Goal: Task Accomplishment & Management: Complete application form

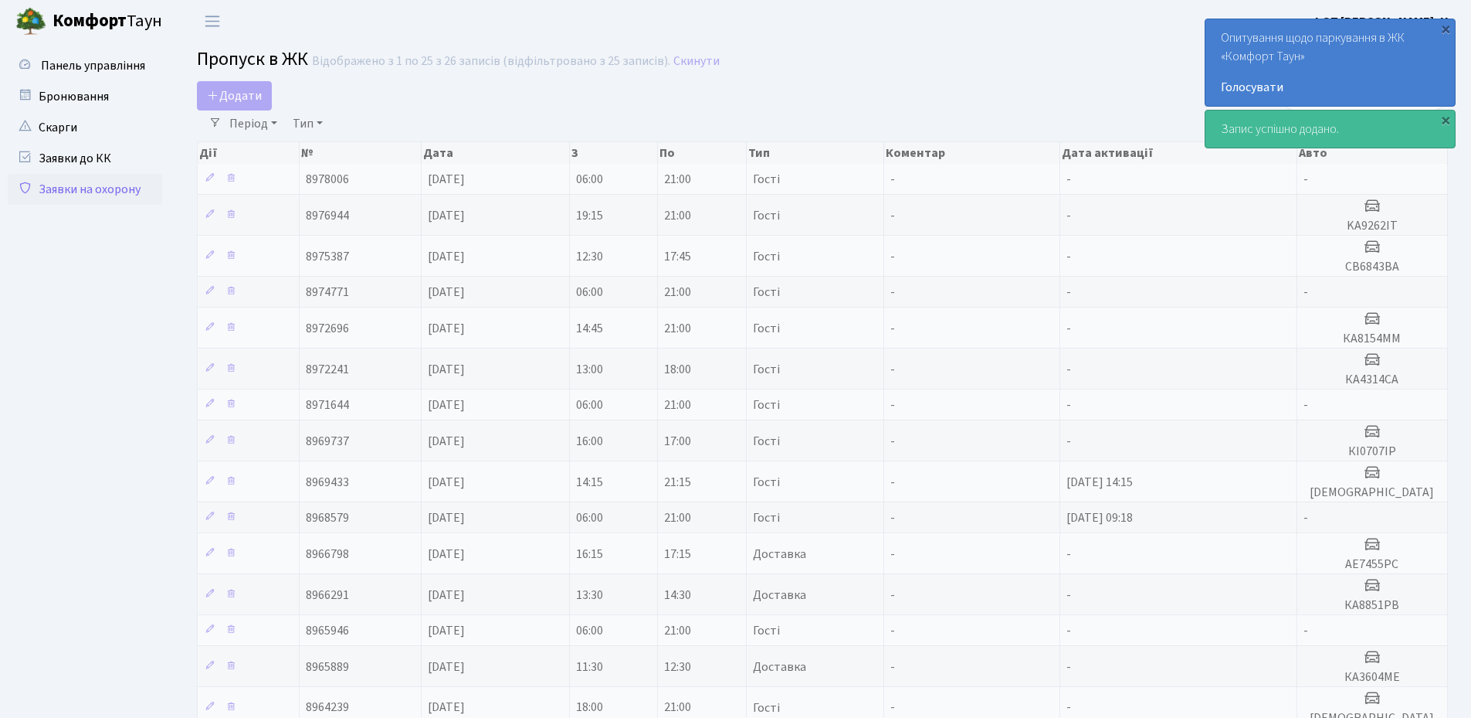
select select "25"
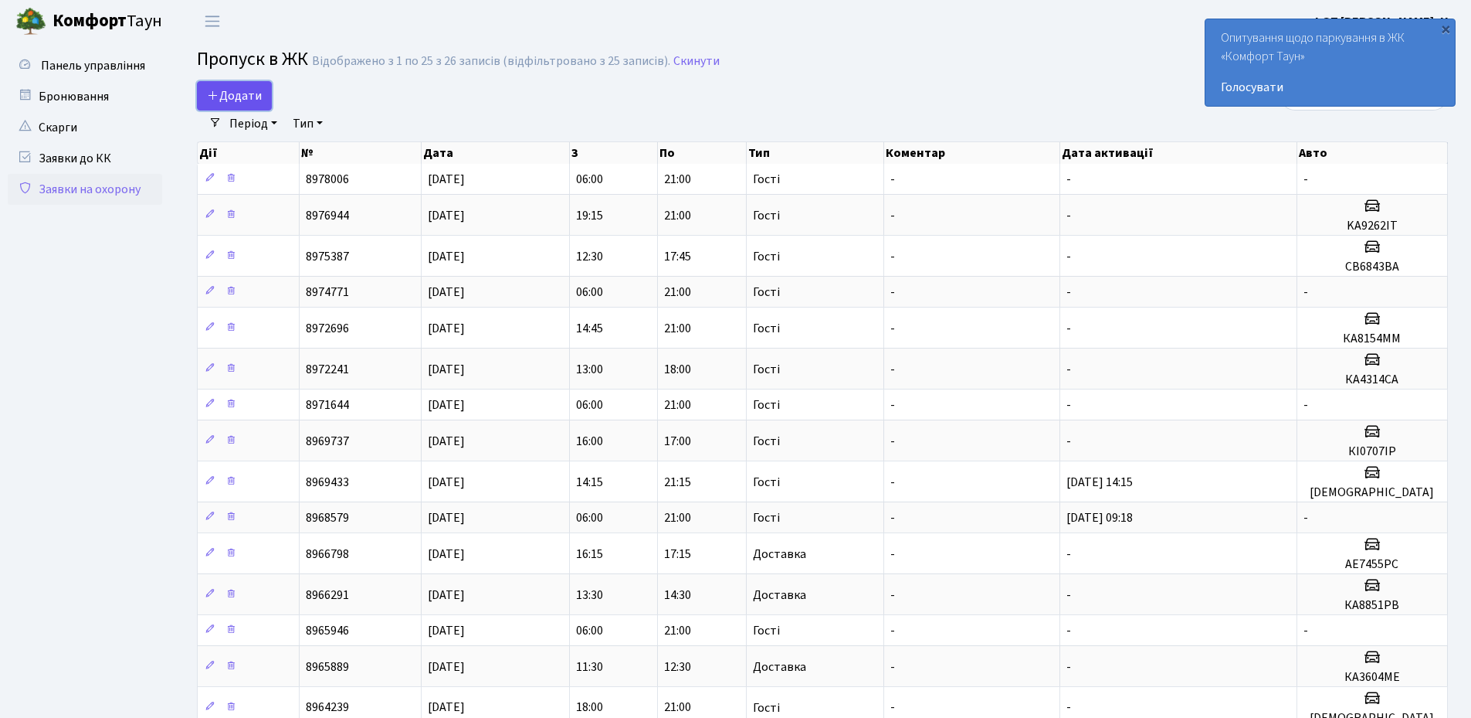
click at [251, 104] on span "Додати" at bounding box center [234, 95] width 55 height 17
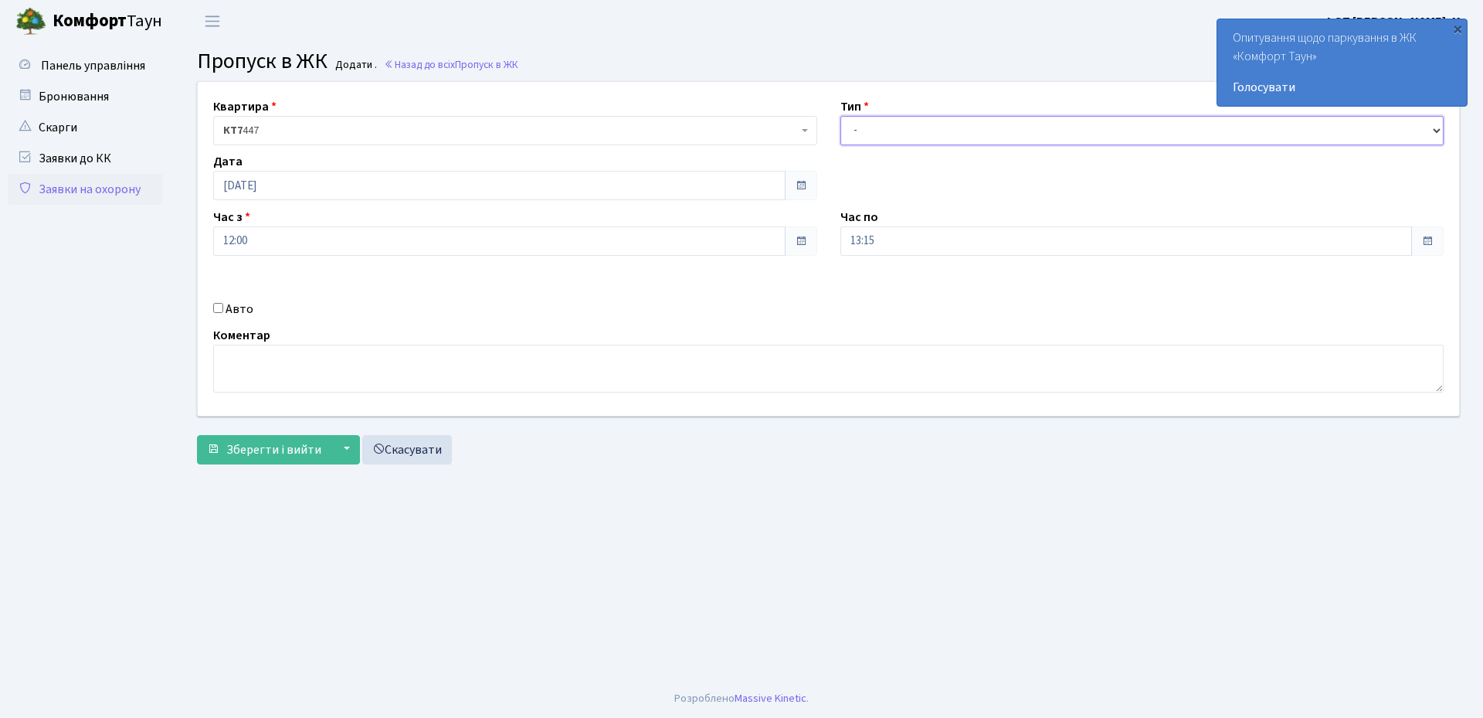
click at [891, 127] on select "- Доставка Таксі Гості Сервіс" at bounding box center [1142, 130] width 604 height 29
select select "1"
click at [840, 116] on select "- Доставка Таксі Гості Сервіс" at bounding box center [1142, 130] width 604 height 29
click at [218, 314] on div "Авто" at bounding box center [515, 309] width 627 height 19
click at [219, 307] on input "Авто" at bounding box center [218, 308] width 10 height 10
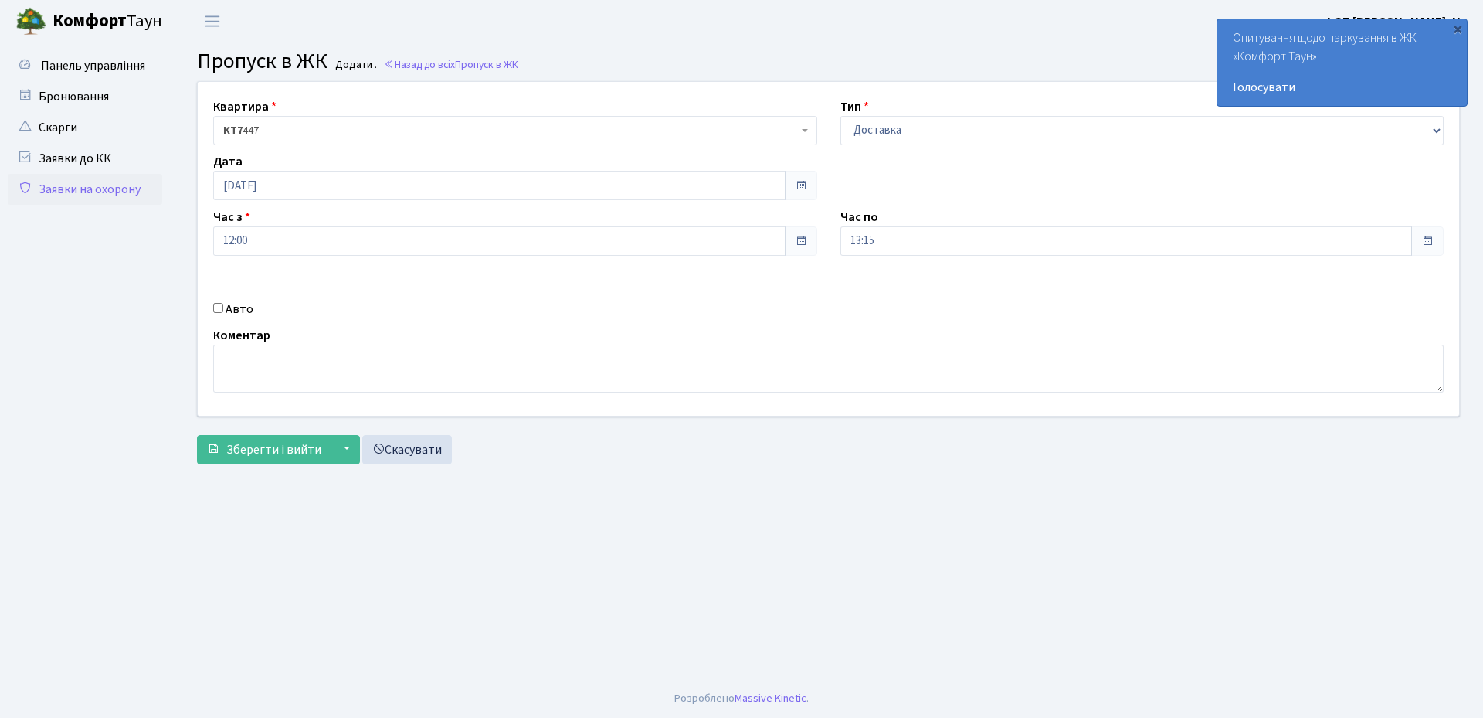
checkbox input "true"
type input "КА8851РВ"
click at [252, 457] on span "Зберегти і вийти" at bounding box center [273, 449] width 95 height 17
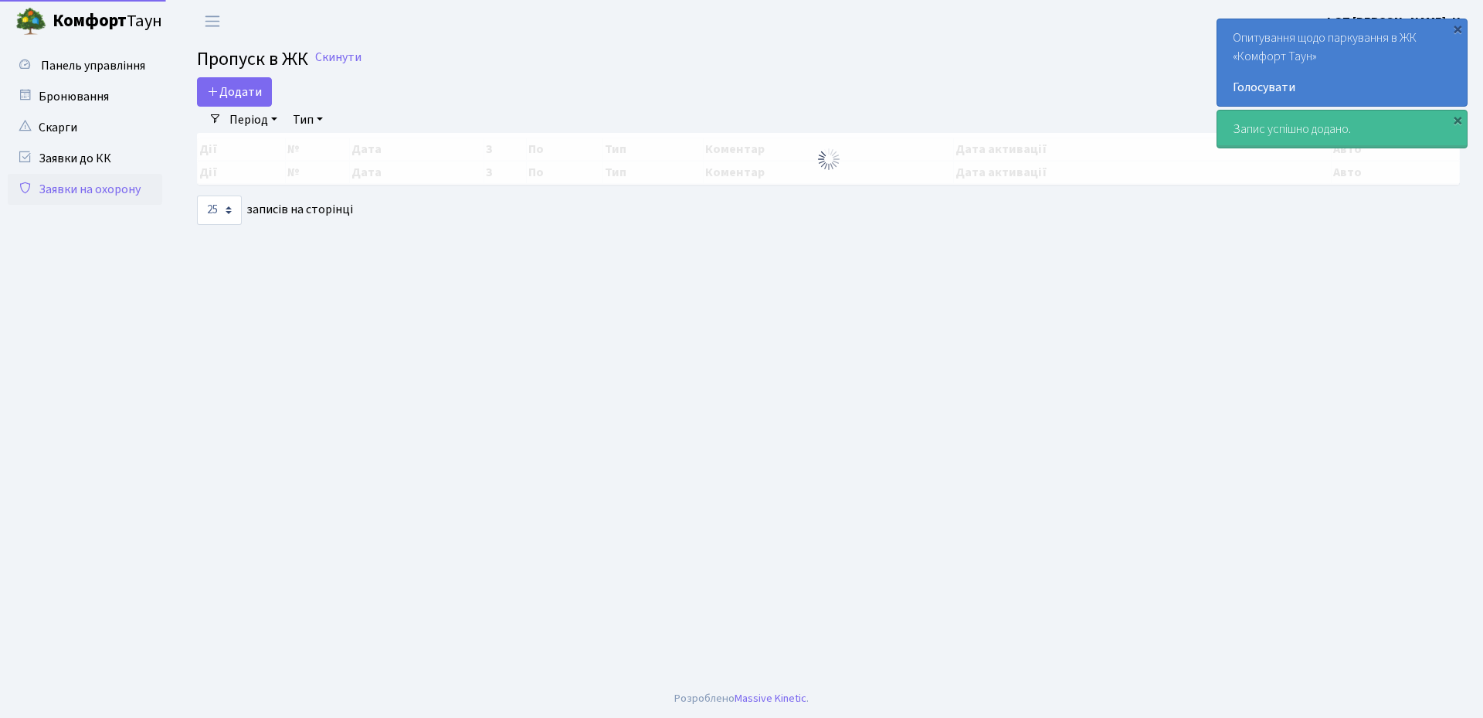
select select "25"
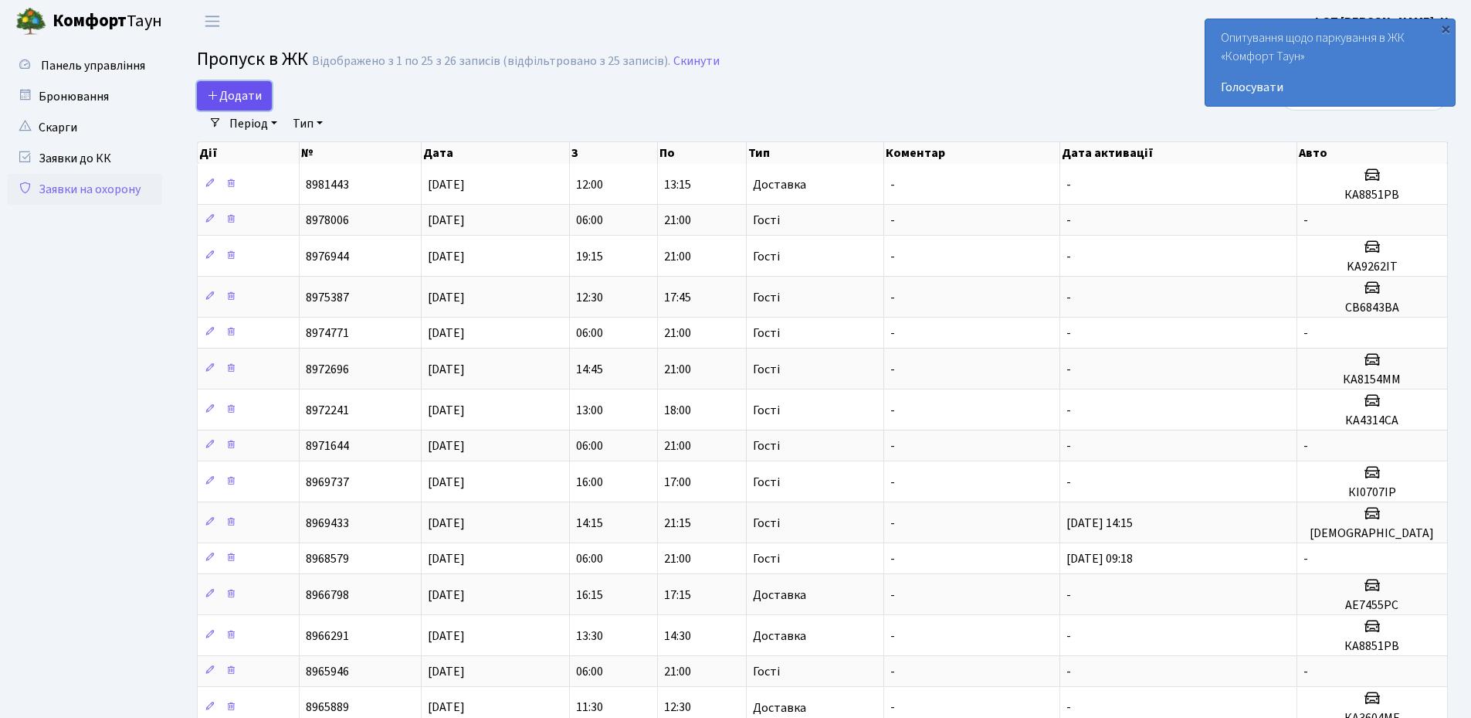
click at [249, 100] on span "Додати" at bounding box center [234, 95] width 55 height 17
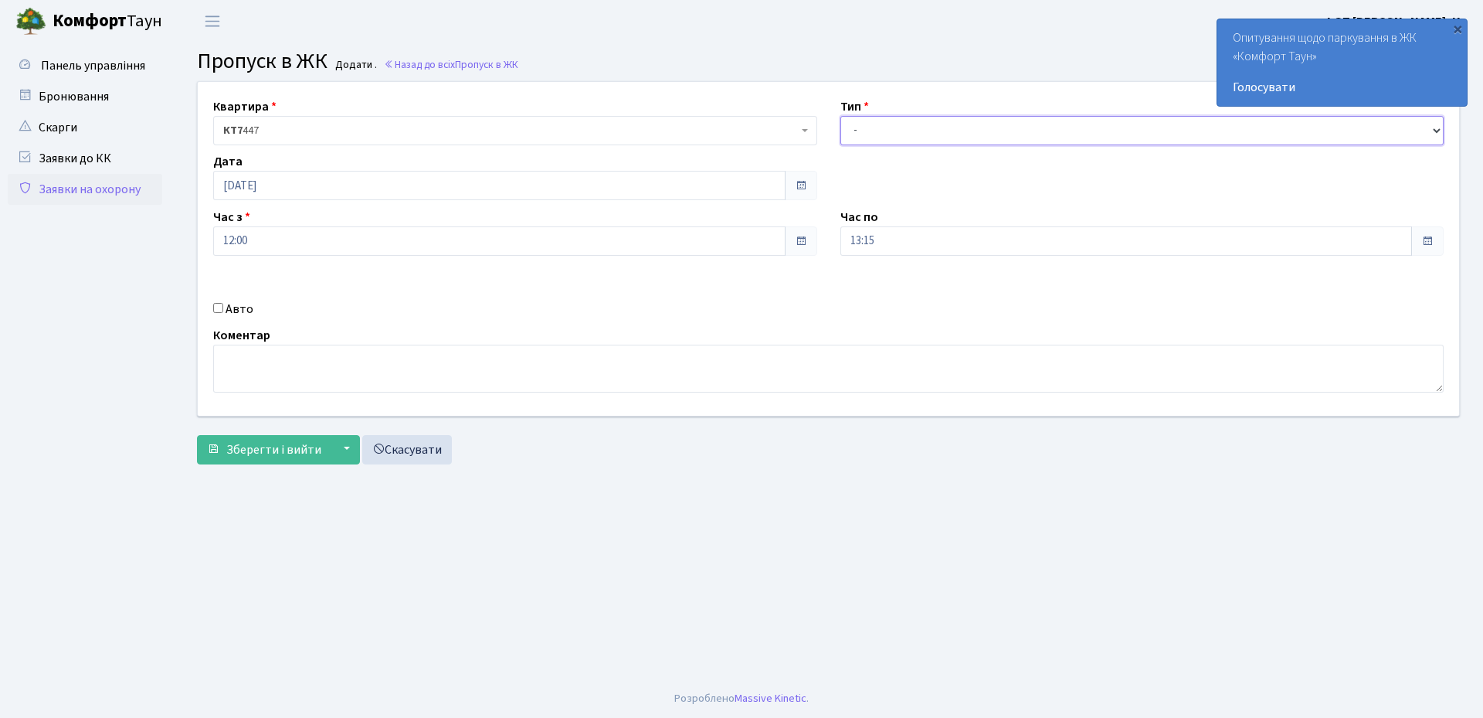
click at [906, 131] on select "- Доставка Таксі Гості Сервіс" at bounding box center [1142, 130] width 604 height 29
click at [840, 116] on select "- Доставка Таксі Гості Сервіс" at bounding box center [1142, 130] width 604 height 29
click at [906, 124] on select "- Доставка Таксі Гості Сервіс" at bounding box center [1142, 130] width 604 height 29
select select "3"
click at [840, 116] on select "- Доставка Таксі Гості Сервіс" at bounding box center [1142, 130] width 604 height 29
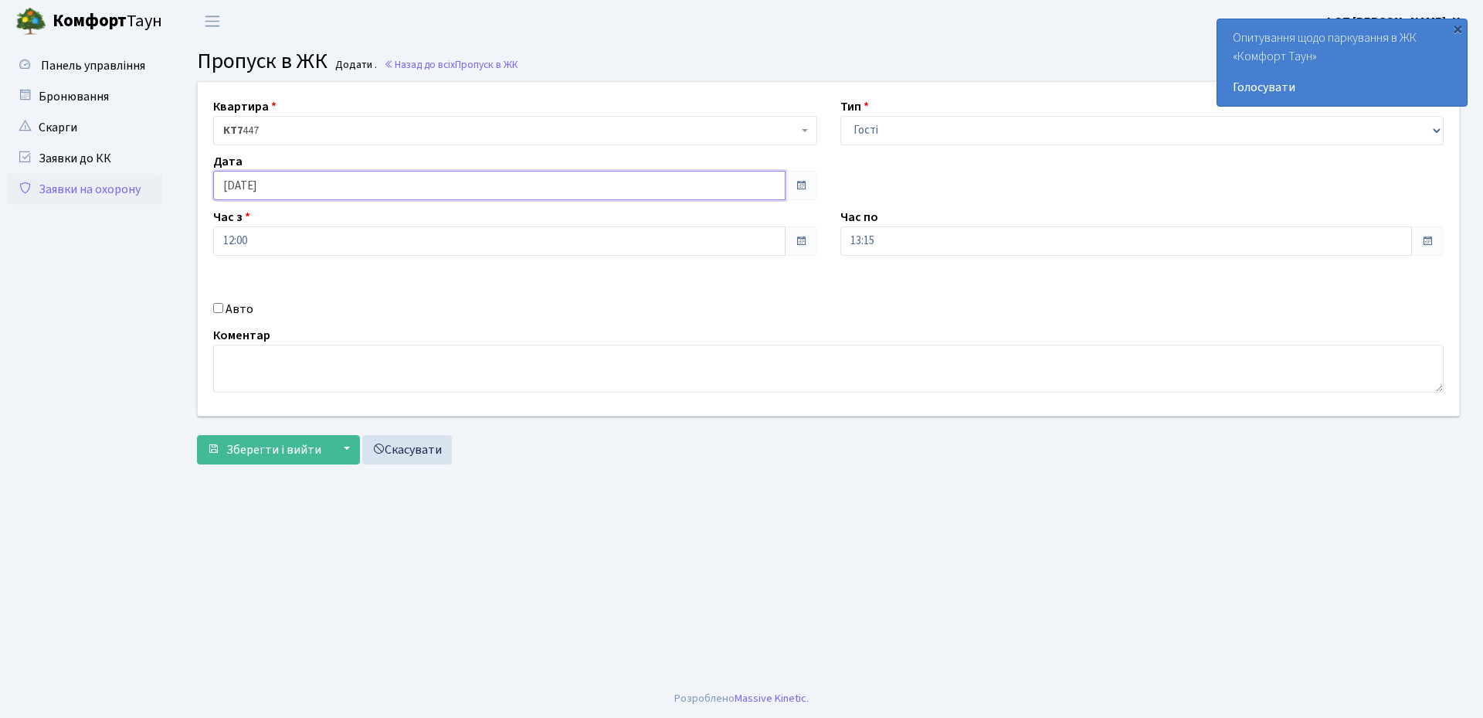
click at [334, 184] on input "[DATE]" at bounding box center [499, 185] width 572 height 29
click at [254, 327] on td "16" at bounding box center [251, 332] width 23 height 23
type input "[DATE]"
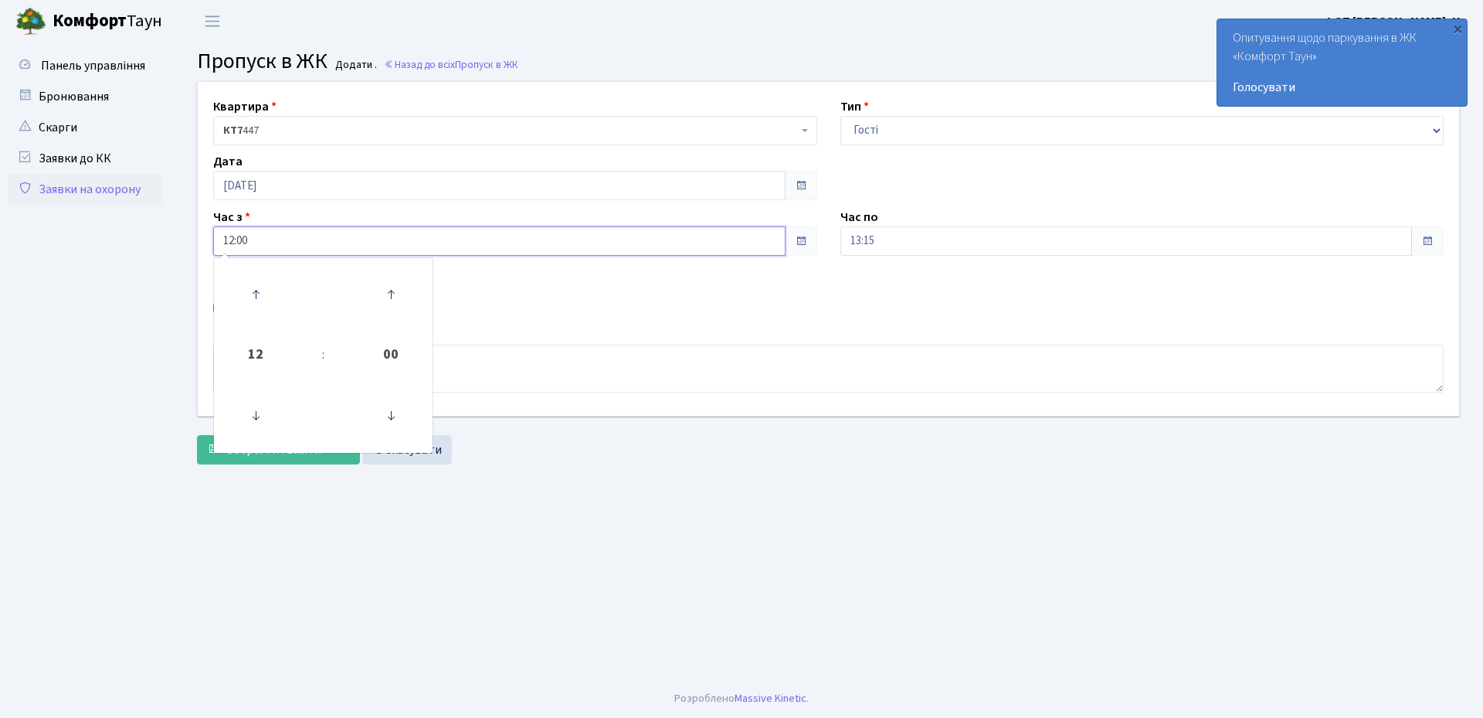
click at [339, 246] on input "12:00" at bounding box center [499, 240] width 572 height 29
click at [250, 410] on icon at bounding box center [256, 416] width 42 height 42
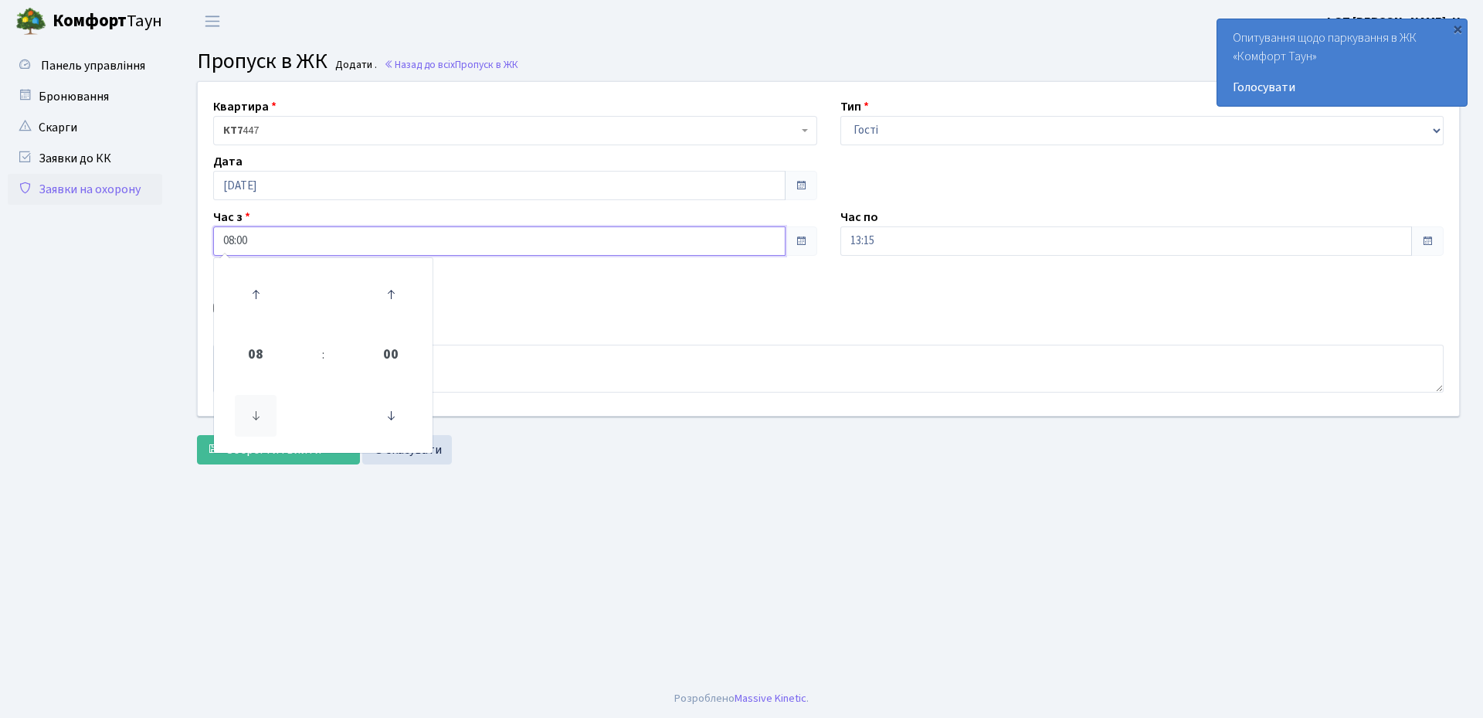
click at [250, 410] on icon at bounding box center [256, 416] width 42 height 42
type input "06:00"
click at [728, 280] on div "Квартира <b>КТ7</b>&nbsp;&nbsp;&nbsp;447 КТ7 447 Тип - Доставка Таксі Гості Сер…" at bounding box center [828, 249] width 1285 height 334
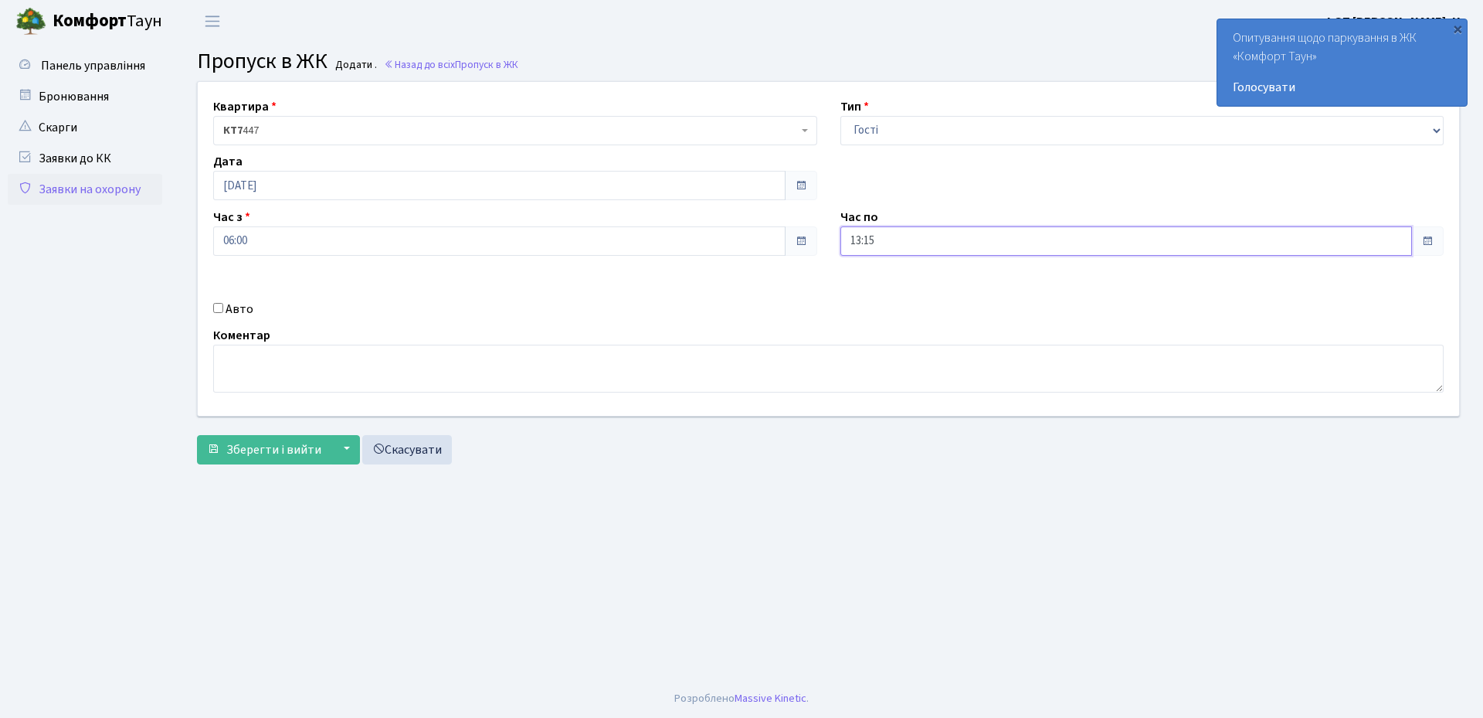
click at [935, 243] on input "13:15" at bounding box center [1126, 240] width 572 height 29
click at [887, 289] on icon at bounding box center [883, 294] width 42 height 42
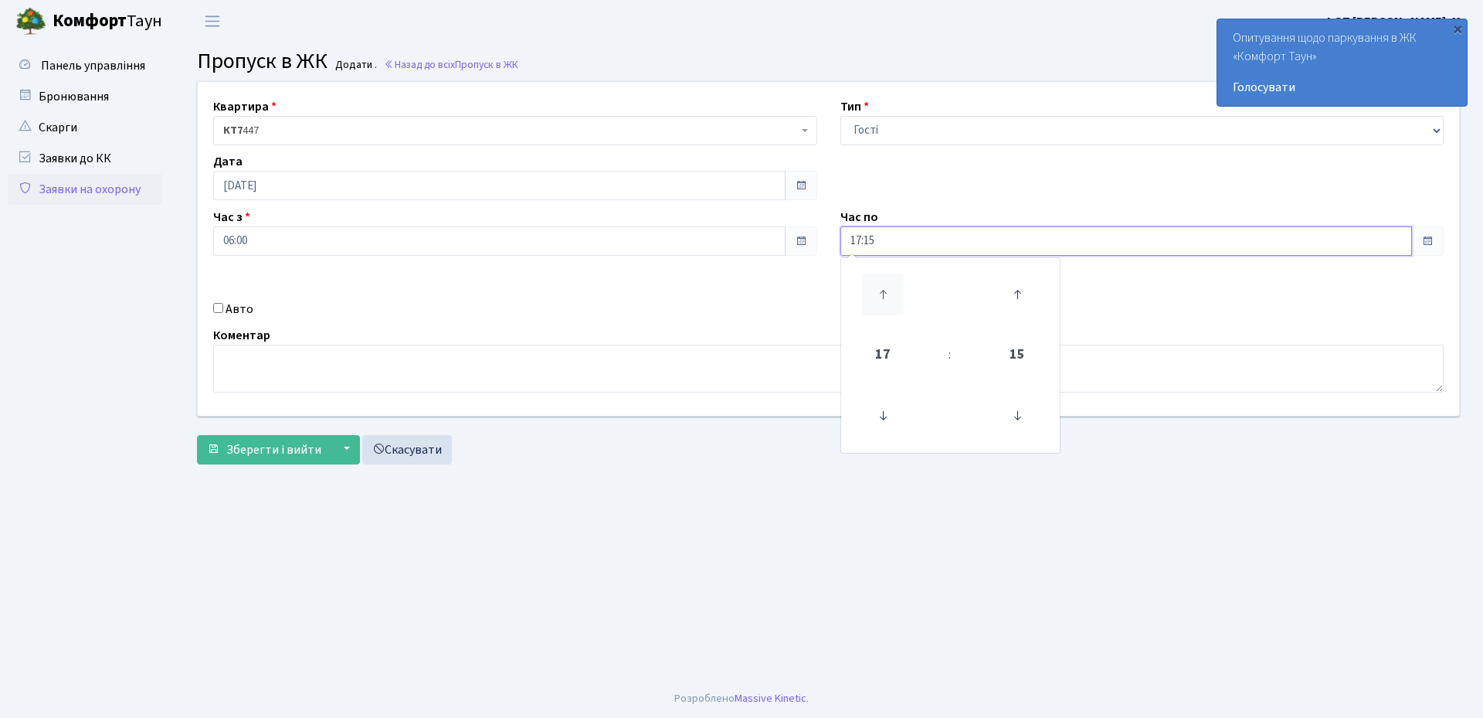
click at [887, 289] on icon at bounding box center [883, 294] width 42 height 42
click at [1020, 413] on icon at bounding box center [1017, 416] width 42 height 42
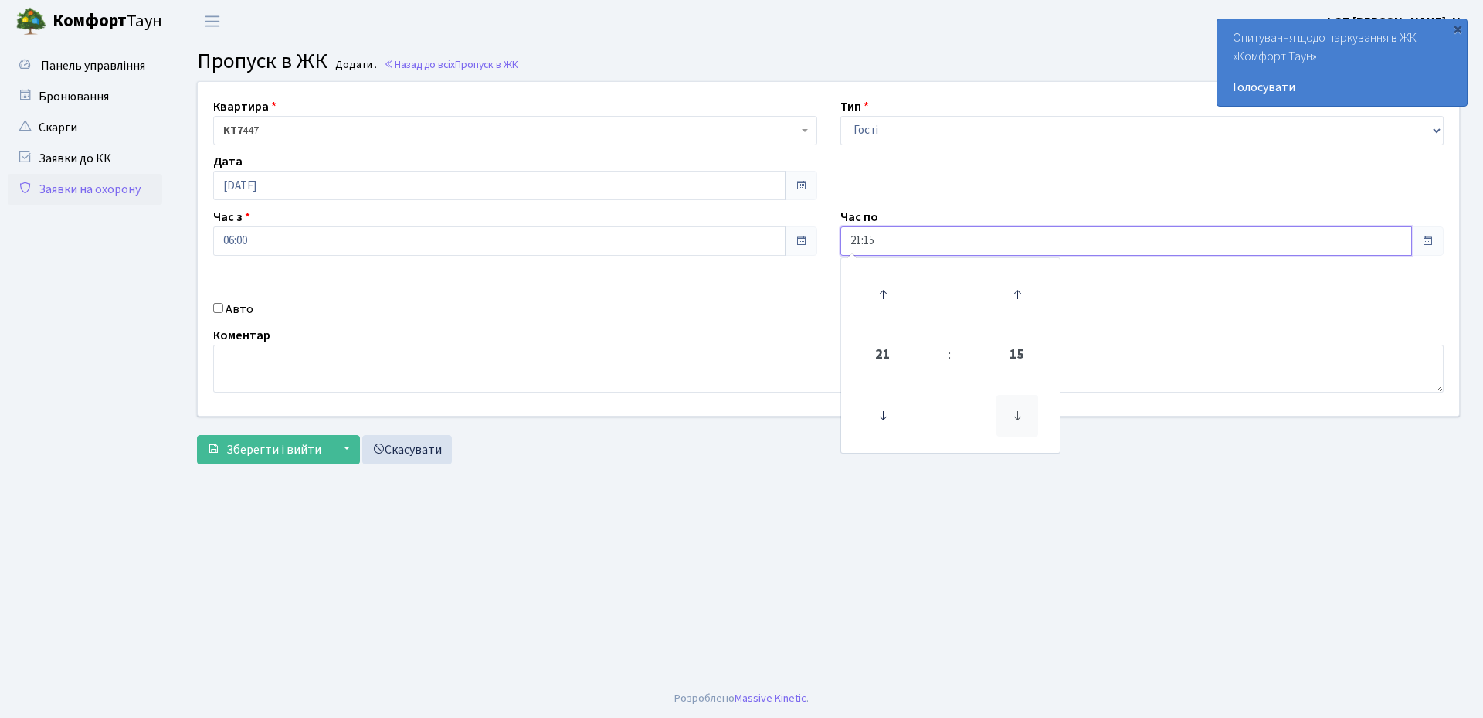
type input "21:00"
click at [761, 329] on div "Коментар" at bounding box center [829, 359] width 1254 height 66
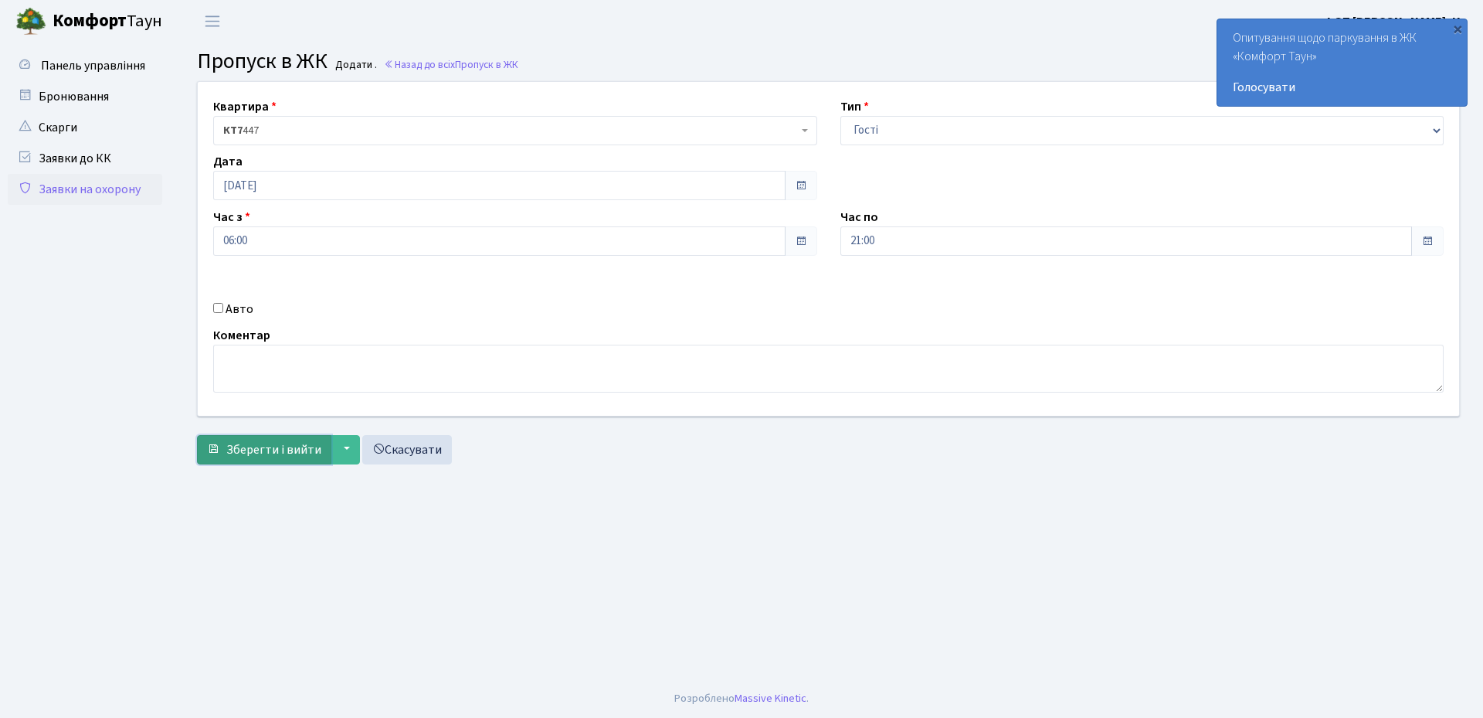
click at [243, 449] on span "Зберегти і вийти" at bounding box center [273, 449] width 95 height 17
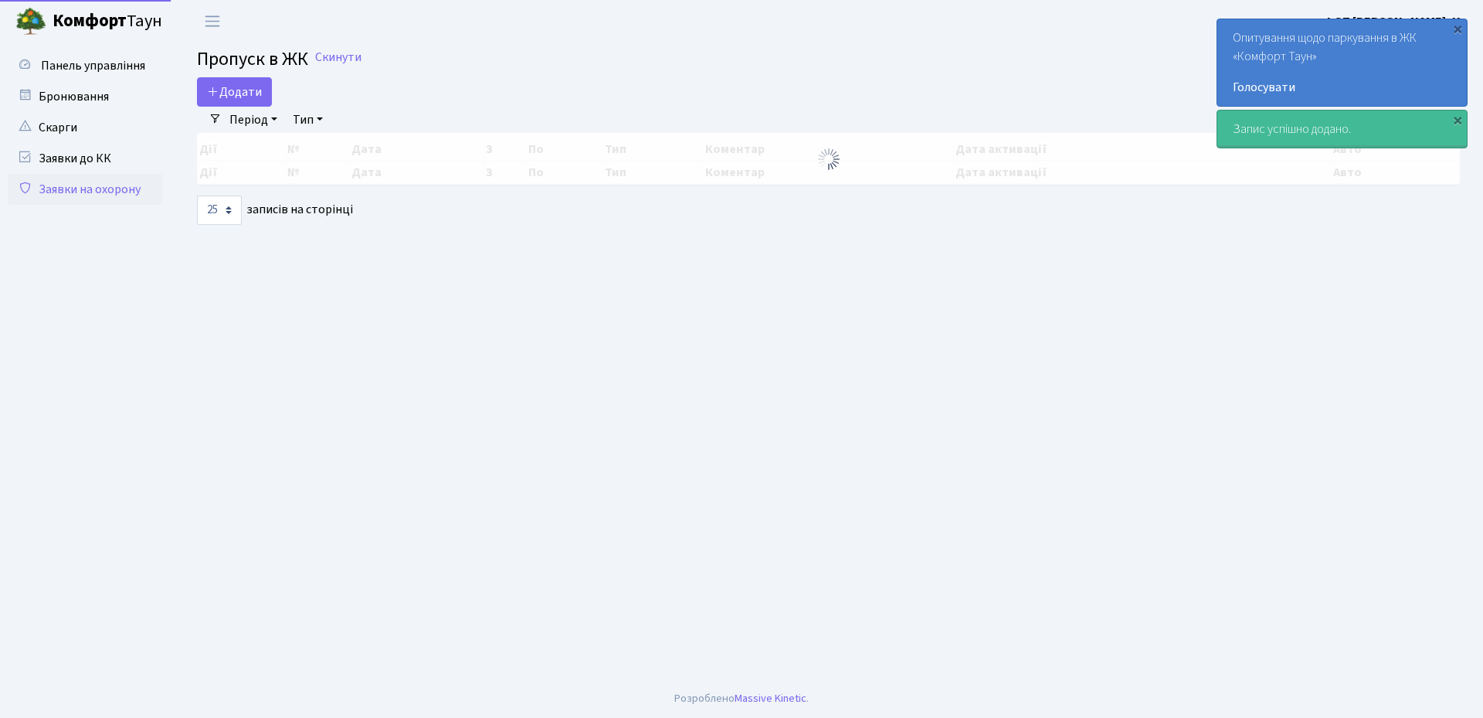
select select "25"
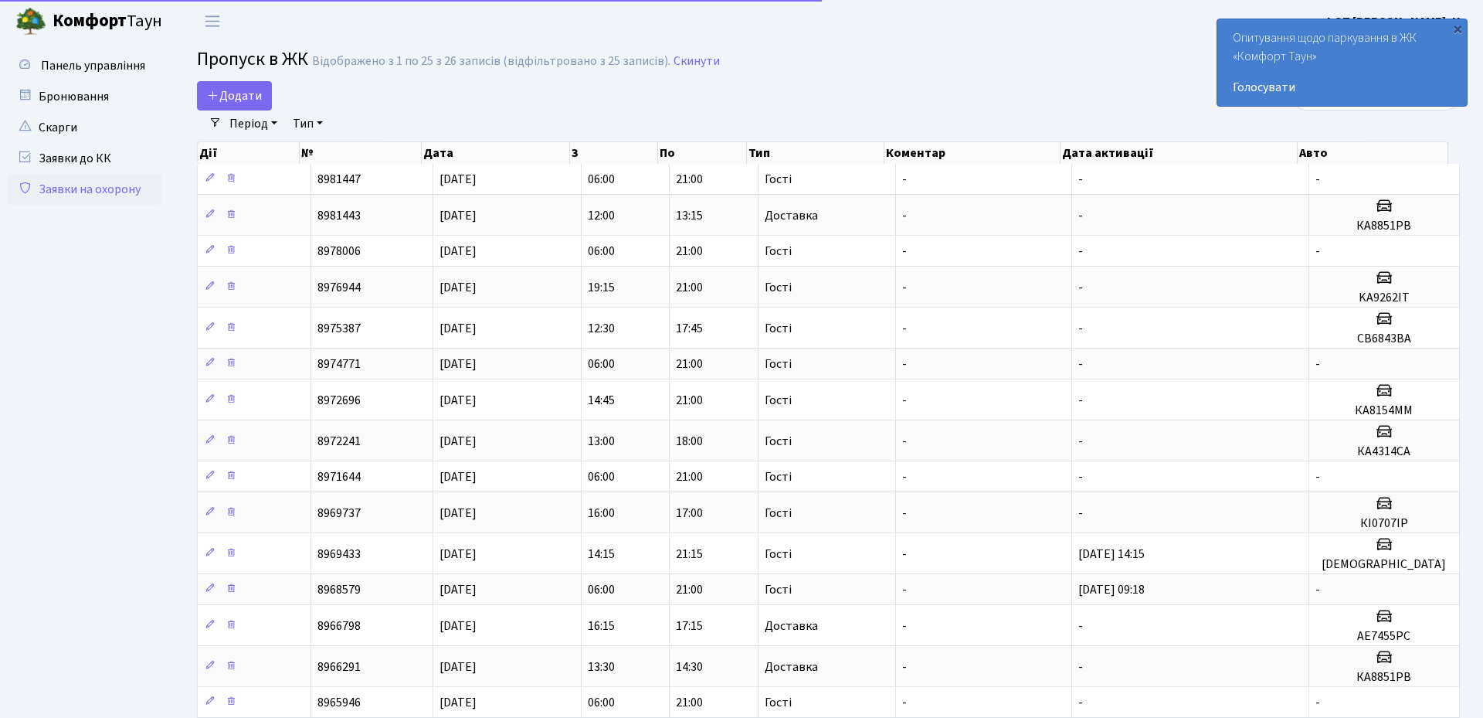
select select "25"
